Goal: Browse casually: Explore the website without a specific task or goal

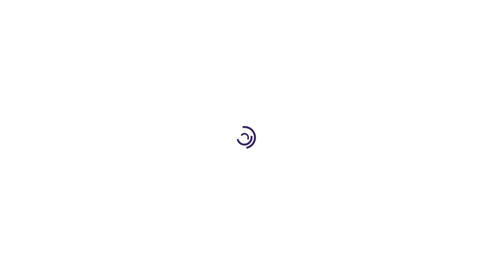
scroll to position [804, 0]
select select
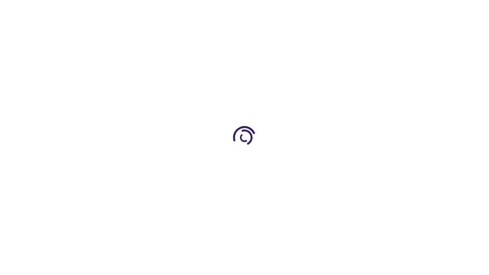
scroll to position [643, 0]
type input "0"
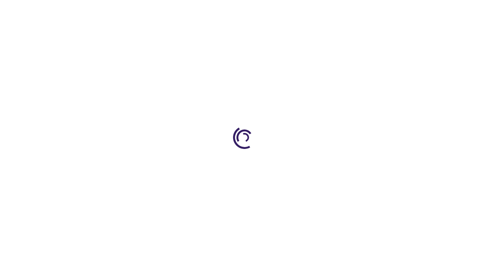
type input "0"
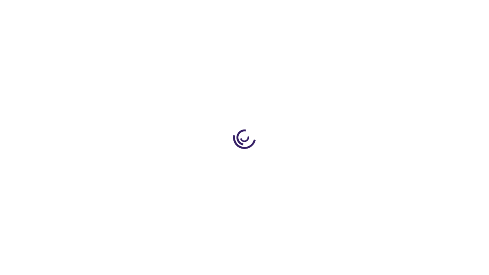
scroll to position [1243, 0]
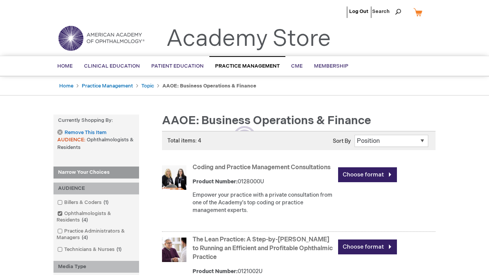
scroll to position [395, 0]
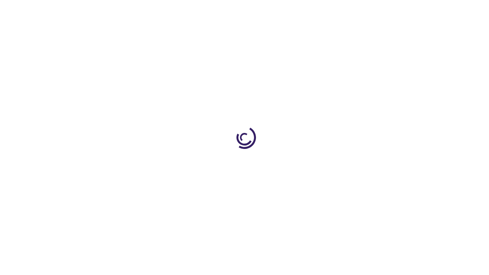
scroll to position [197, 0]
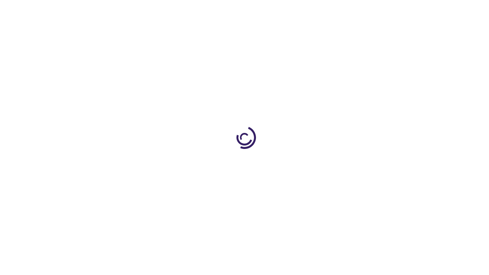
scroll to position [81, 0]
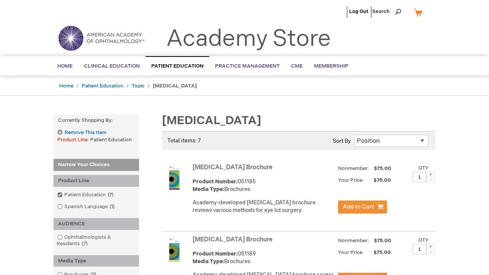
scroll to position [526, 0]
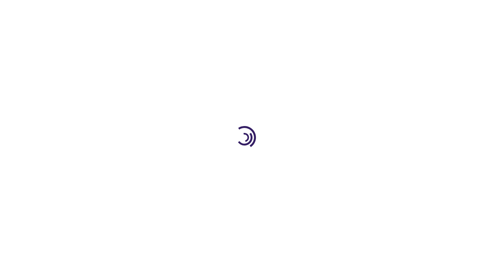
scroll to position [994, 0]
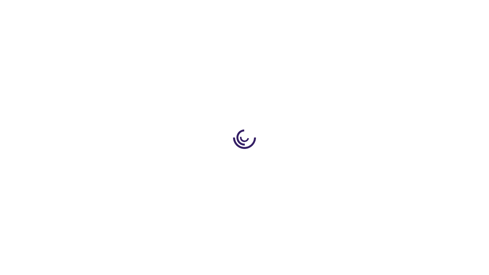
scroll to position [770, 0]
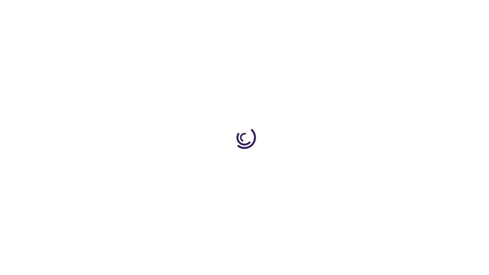
scroll to position [1263, 0]
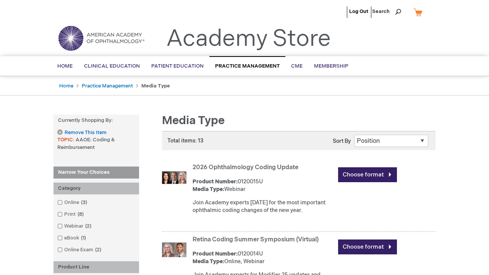
scroll to position [1495, 0]
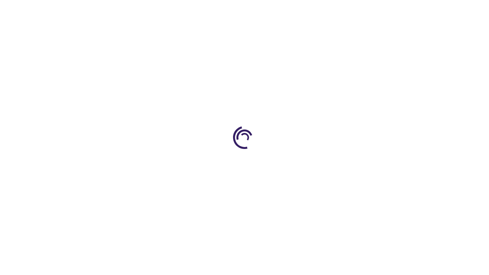
scroll to position [1549, 0]
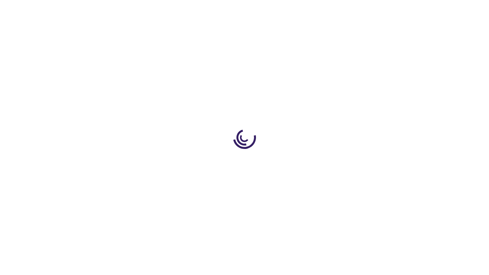
scroll to position [1315, 0]
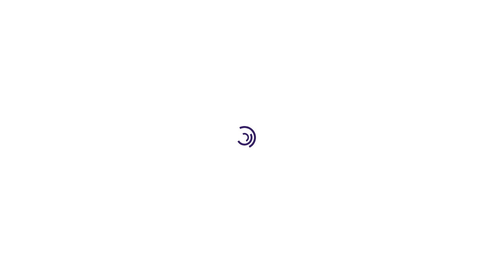
scroll to position [1578, 0]
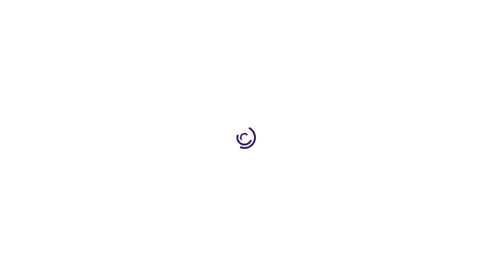
scroll to position [303, 0]
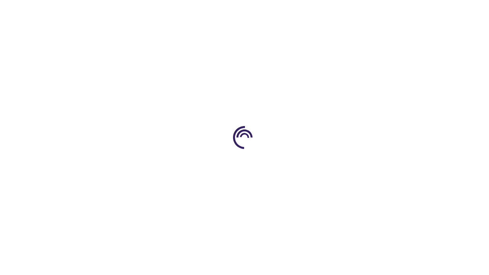
scroll to position [80, 0]
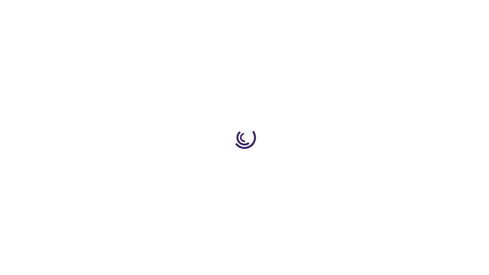
scroll to position [203, 0]
